Goal: Information Seeking & Learning: Check status

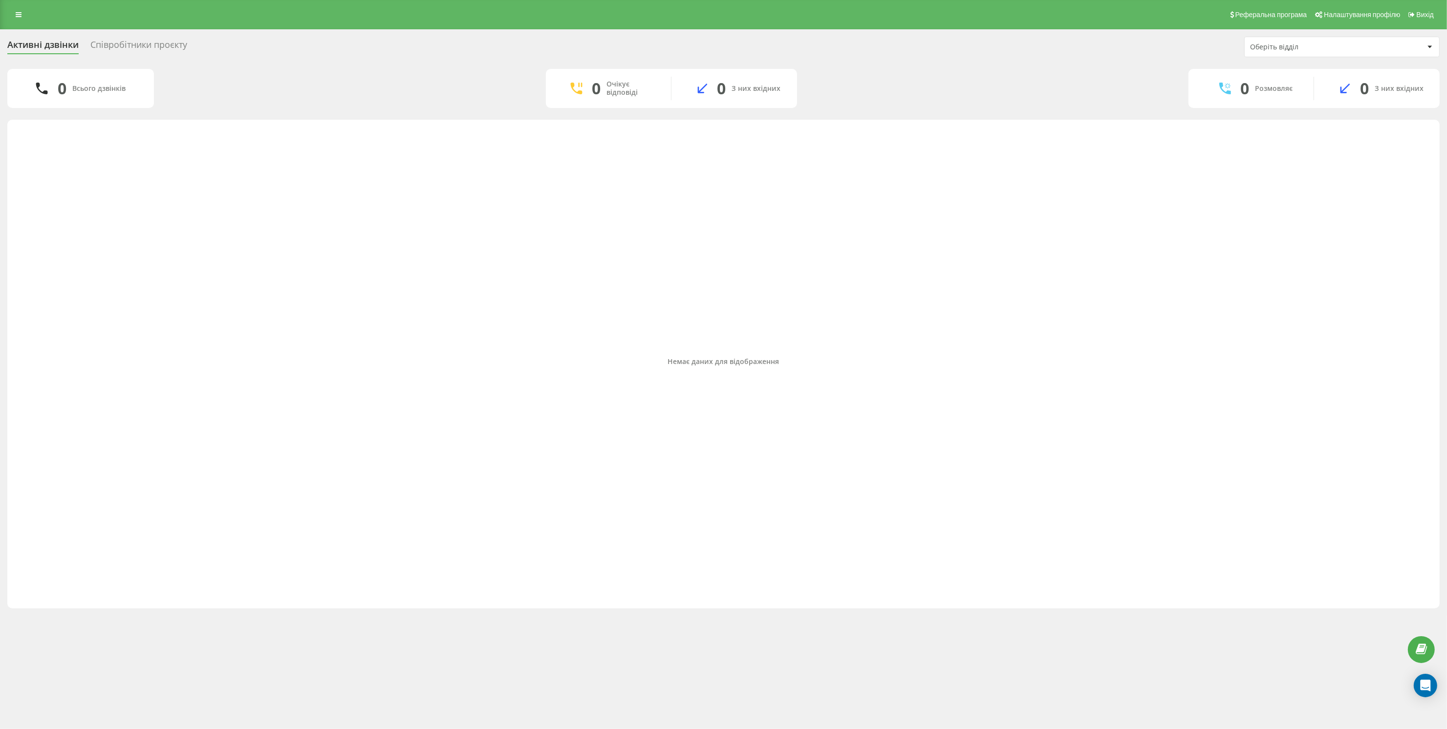
click at [137, 45] on div "Співробітники проєкту" at bounding box center [138, 47] width 97 height 15
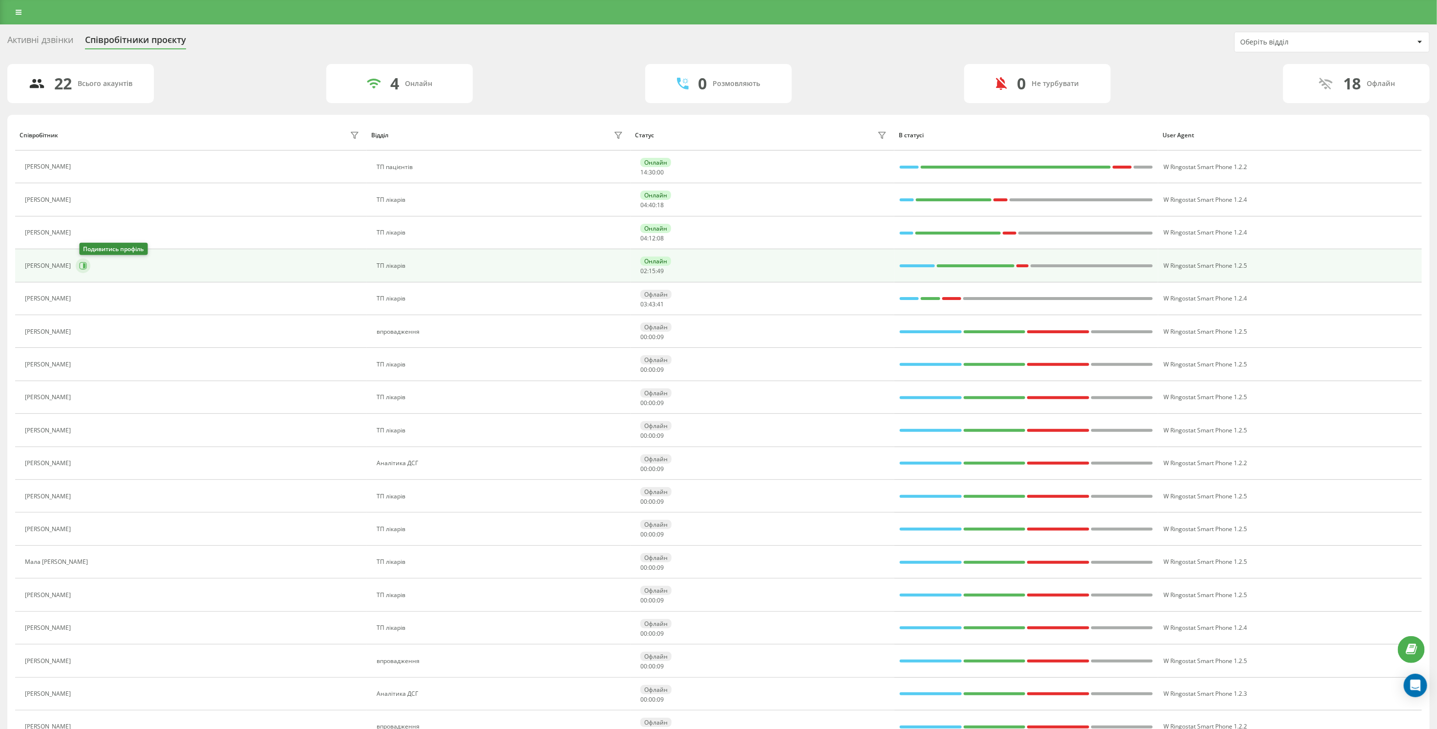
click at [86, 270] on button at bounding box center [83, 265] width 15 height 15
click at [88, 270] on button at bounding box center [83, 265] width 15 height 15
click at [87, 264] on icon at bounding box center [83, 266] width 8 height 8
click at [132, 270] on div "[PERSON_NAME]" at bounding box center [193, 265] width 337 height 17
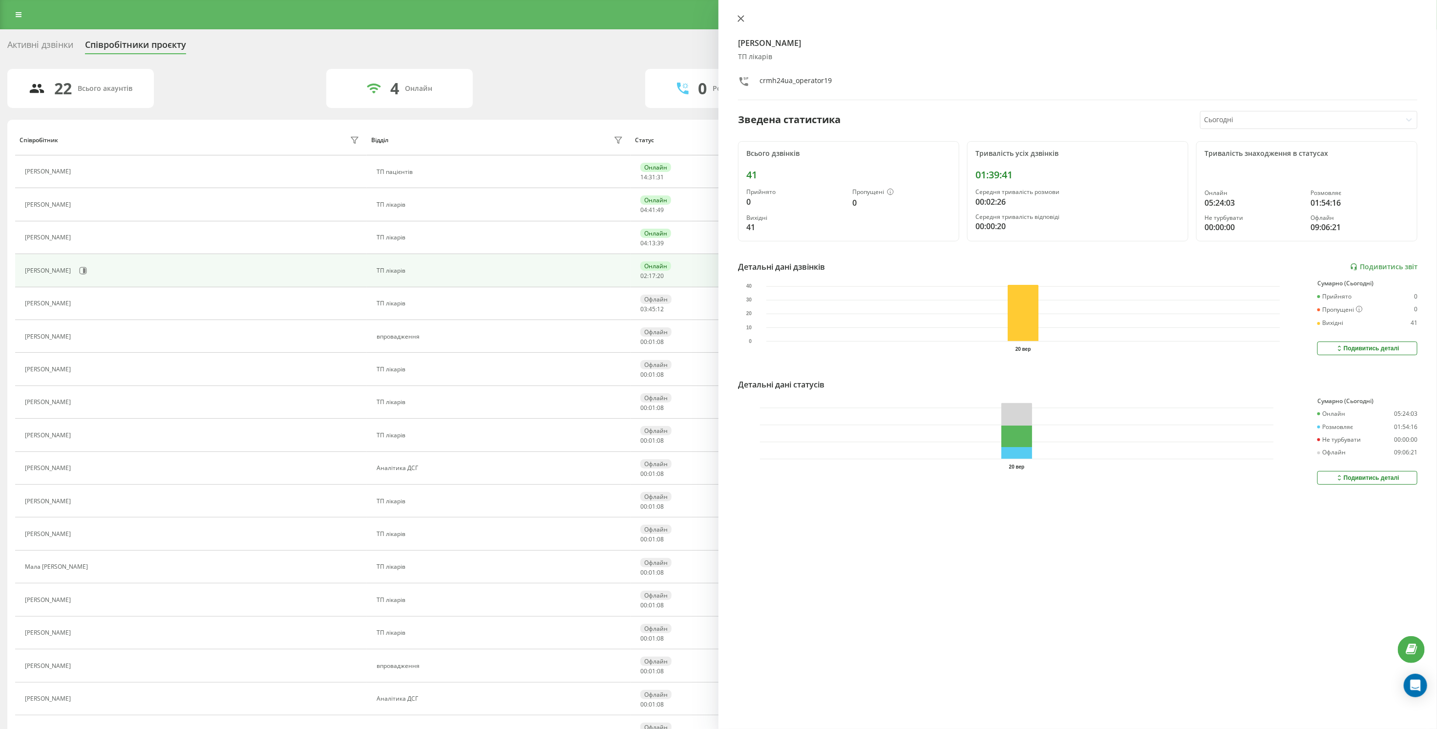
click at [739, 21] on icon at bounding box center [741, 19] width 6 height 6
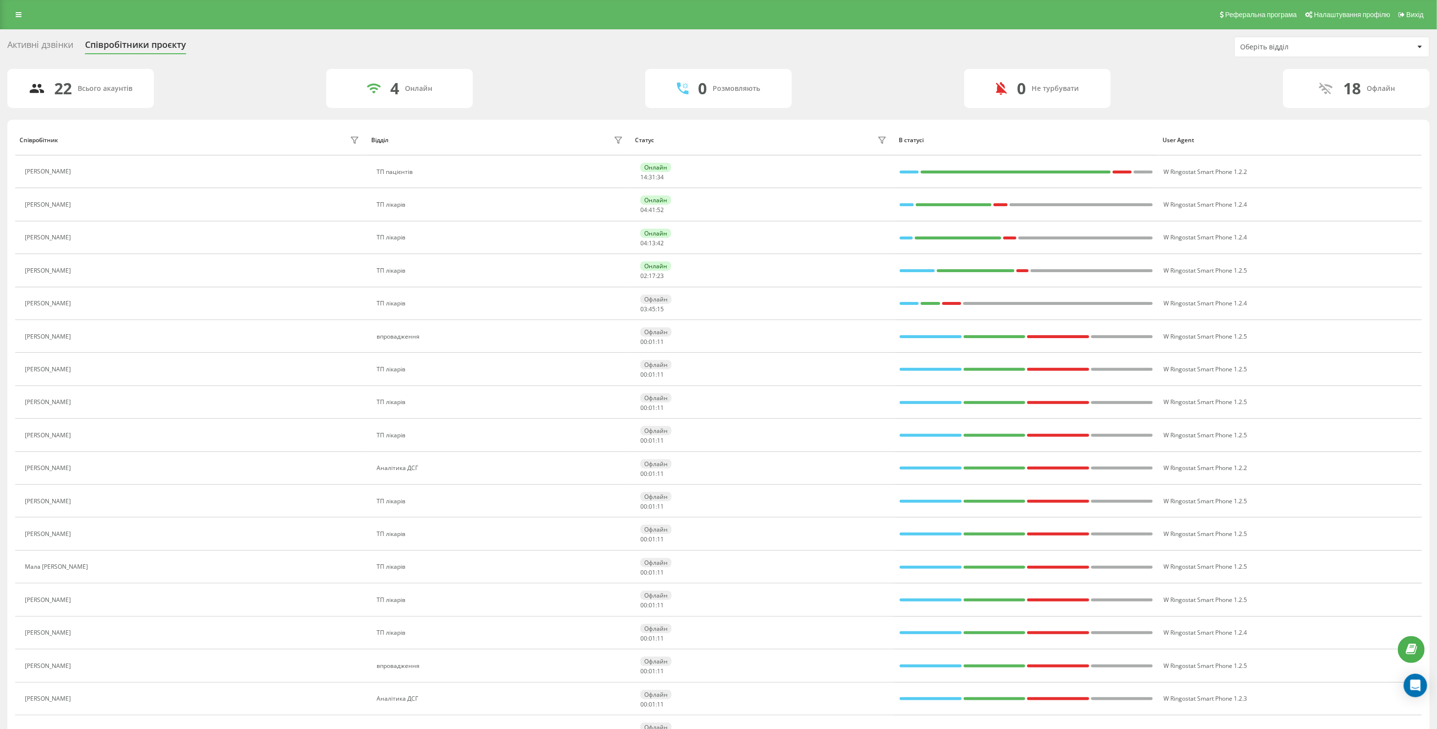
click at [29, 42] on div "Активні дзвінки" at bounding box center [40, 47] width 66 height 15
